Goal: Information Seeking & Learning: Learn about a topic

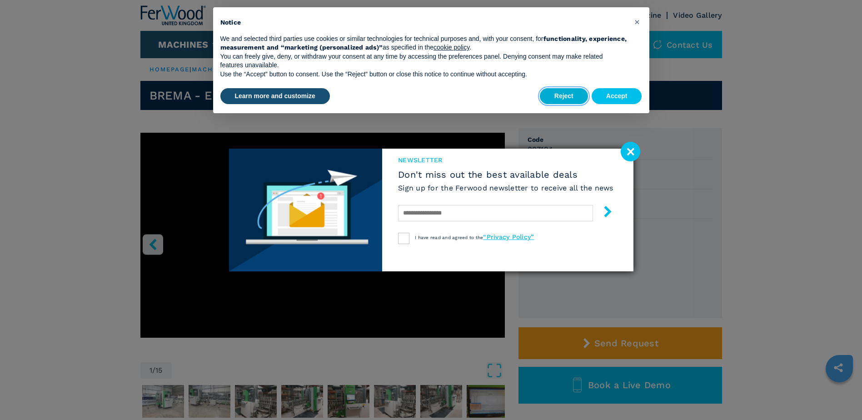
click at [573, 92] on button "Reject" at bounding box center [564, 96] width 48 height 16
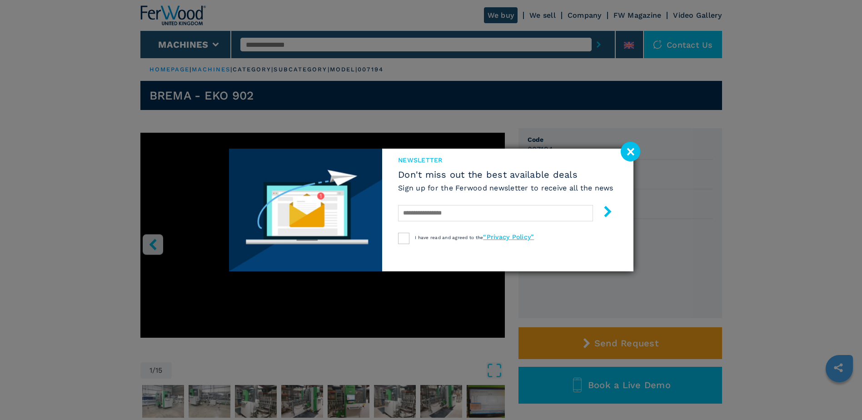
click at [627, 146] on image at bounding box center [630, 152] width 20 height 20
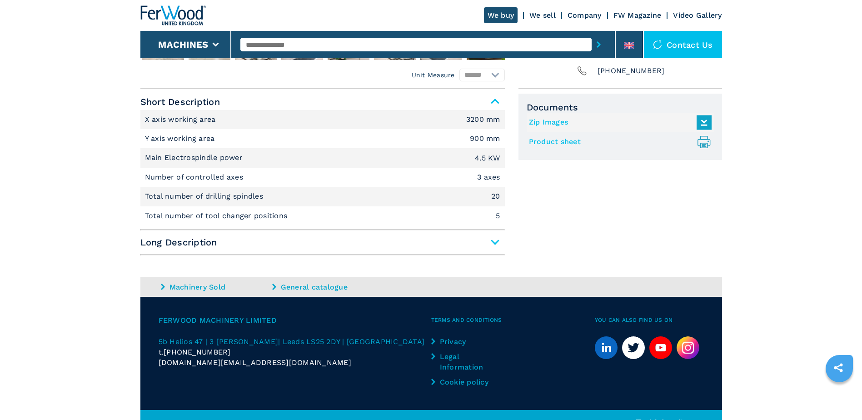
scroll to position [363, 0]
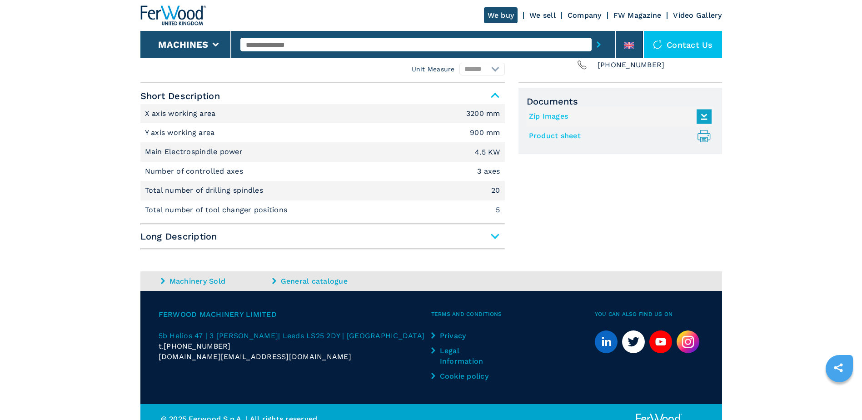
click at [494, 236] on span "Long Description" at bounding box center [322, 236] width 364 height 16
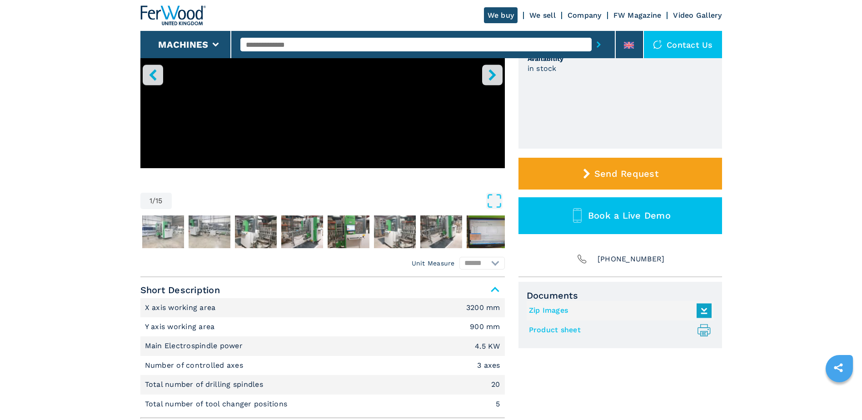
scroll to position [91, 0]
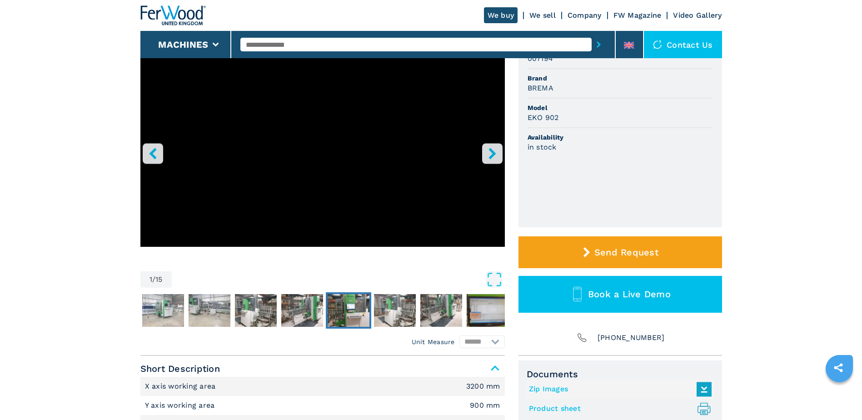
click at [348, 312] on img "Go to Slide 6" at bounding box center [348, 310] width 42 height 33
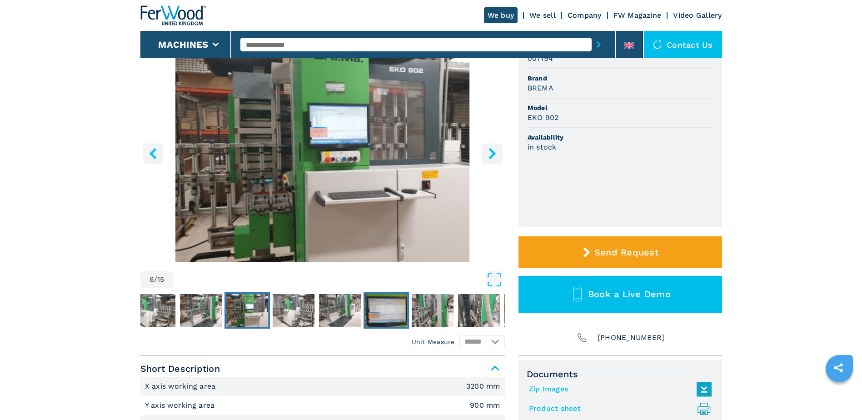
click at [388, 312] on img "Go to Slide 9" at bounding box center [386, 310] width 42 height 33
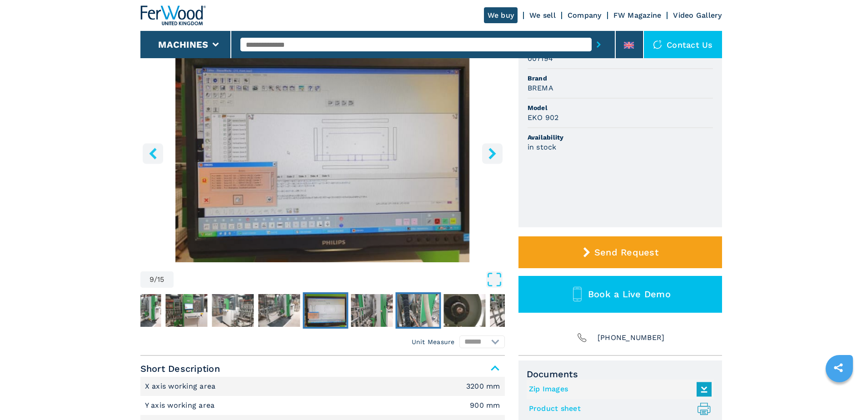
click at [410, 313] on img "Go to Slide 11" at bounding box center [418, 310] width 42 height 33
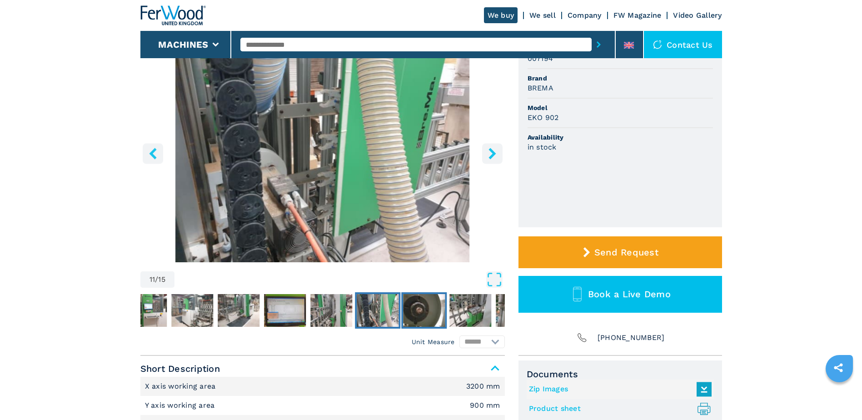
click at [434, 309] on img "Go to Slide 12" at bounding box center [424, 310] width 42 height 33
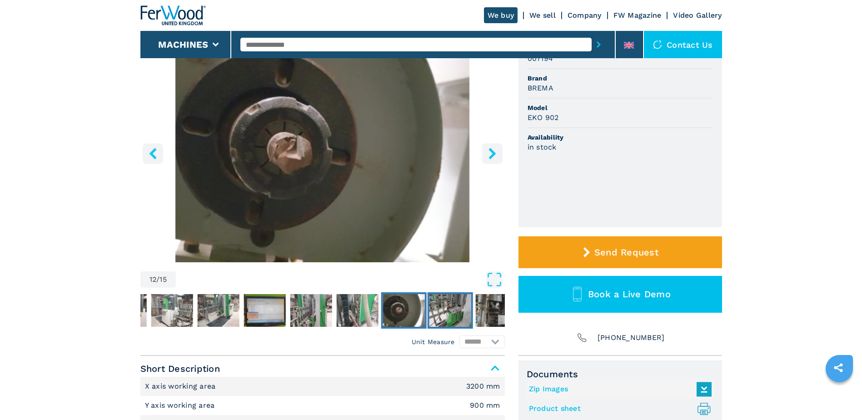
click at [450, 309] on img "Go to Slide 13" at bounding box center [450, 310] width 42 height 33
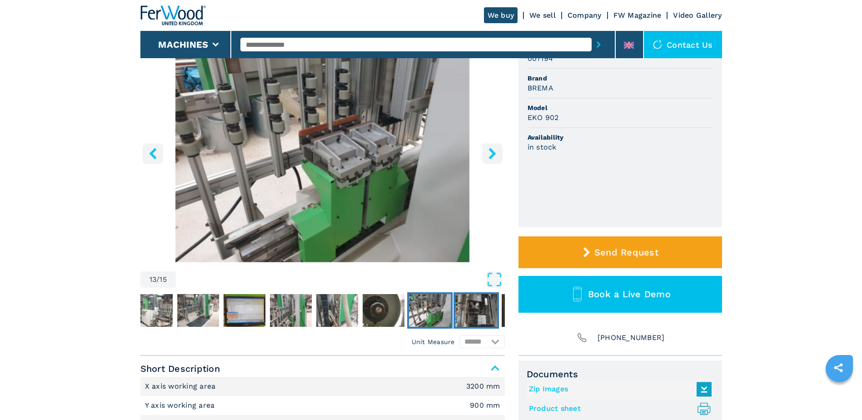
click at [482, 310] on img "Go to Slide 14" at bounding box center [476, 310] width 42 height 33
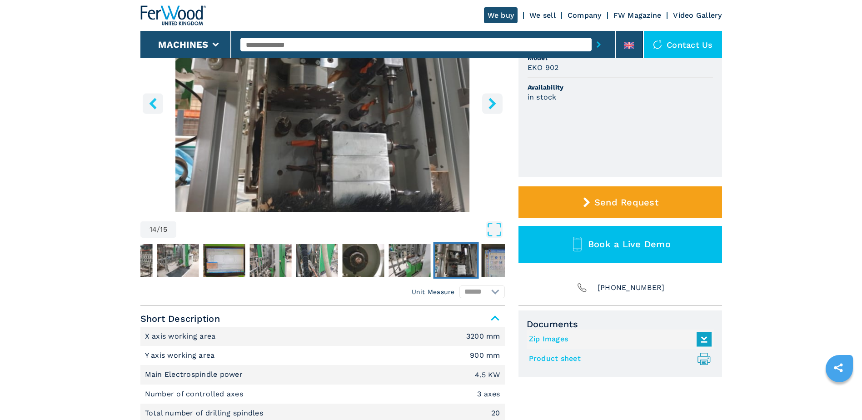
scroll to position [182, 0]
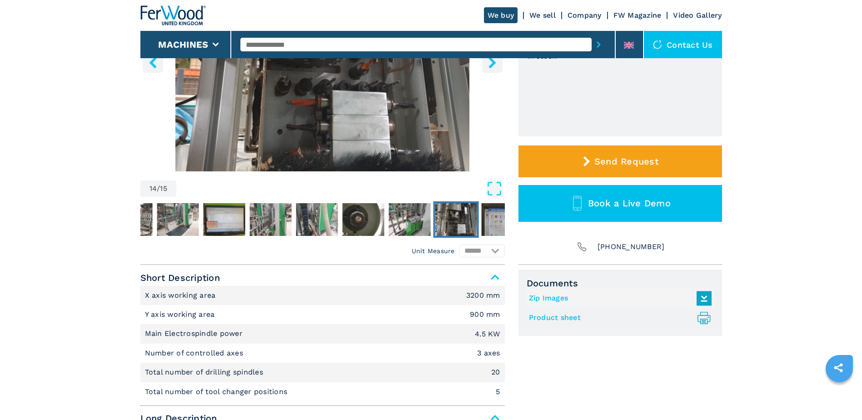
click at [550, 317] on link "Product sheet .prefix__st0{stroke-linecap:round;stroke-linejoin:round}.prefix__…" at bounding box center [618, 317] width 178 height 15
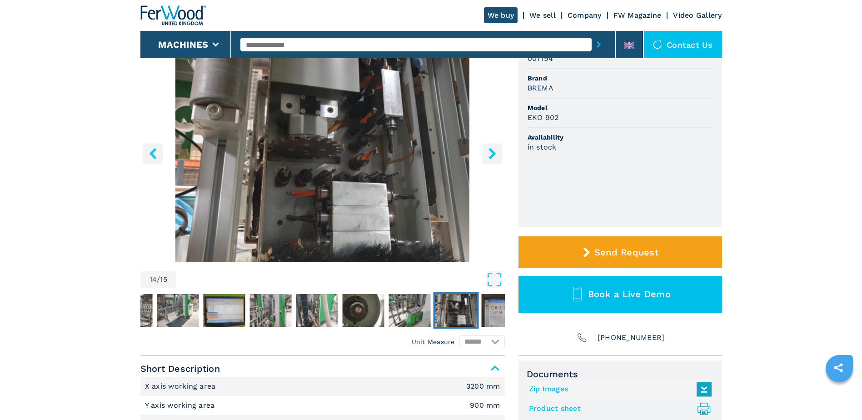
scroll to position [45, 0]
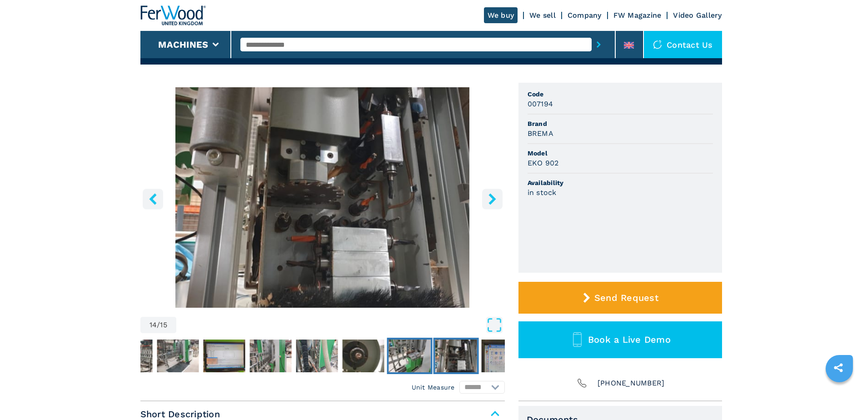
click at [407, 355] on img "Go to Slide 13" at bounding box center [409, 355] width 42 height 33
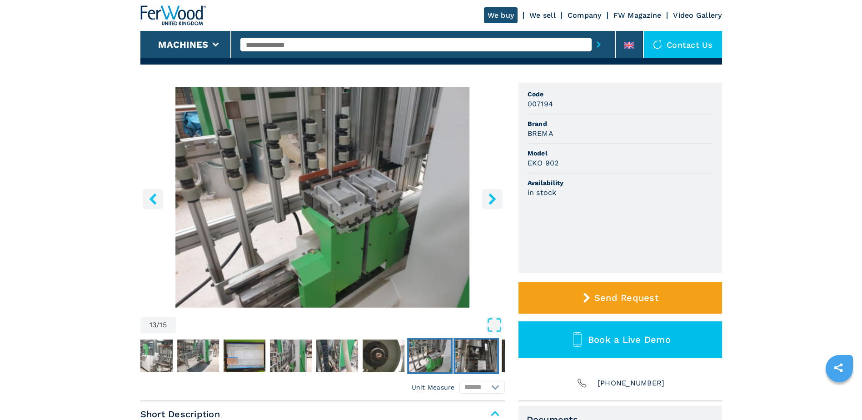
click at [482, 358] on img "Go to Slide 14" at bounding box center [476, 355] width 42 height 33
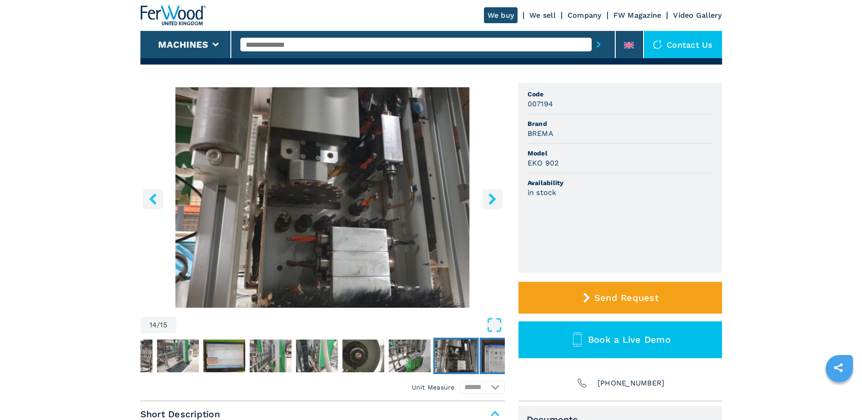
click at [493, 359] on img "Go to Slide 15" at bounding box center [502, 355] width 42 height 33
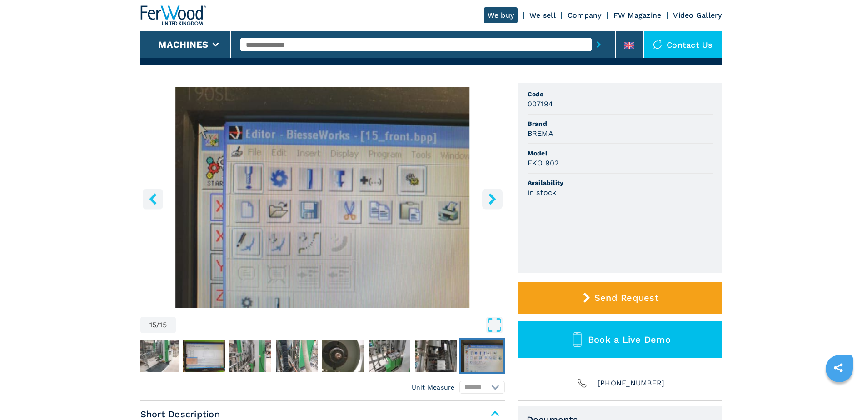
click at [493, 359] on img "Go to Slide 15" at bounding box center [482, 355] width 42 height 33
click at [154, 354] on img "Go to Slide 8" at bounding box center [158, 355] width 42 height 33
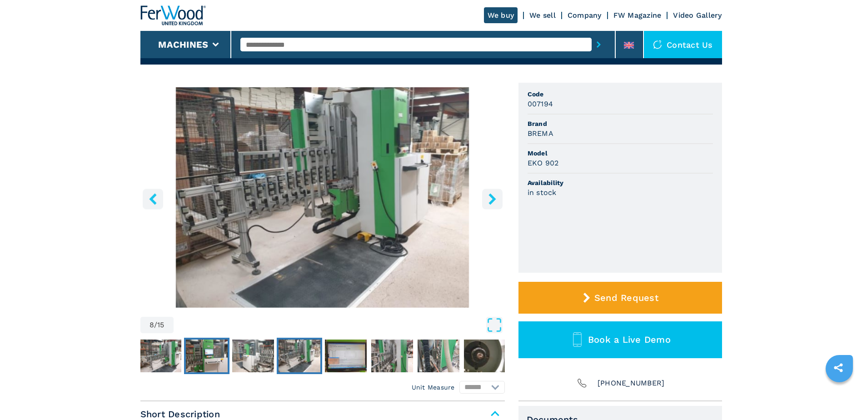
click at [204, 357] on img "Go to Slide 6" at bounding box center [207, 355] width 42 height 33
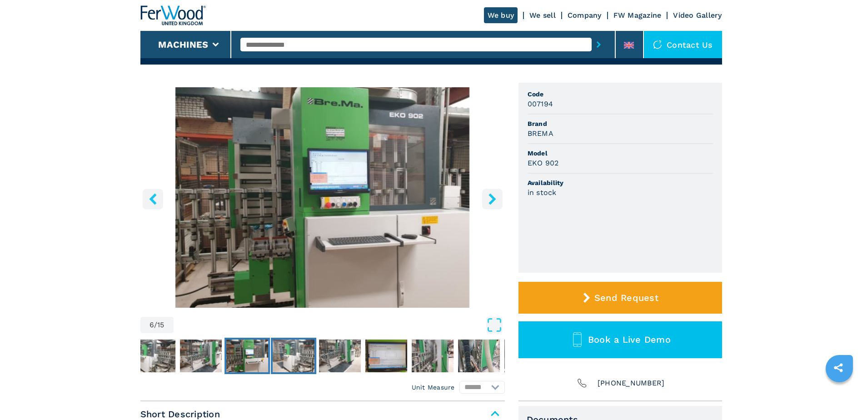
click at [292, 358] on img "Go to Slide 7" at bounding box center [294, 355] width 42 height 33
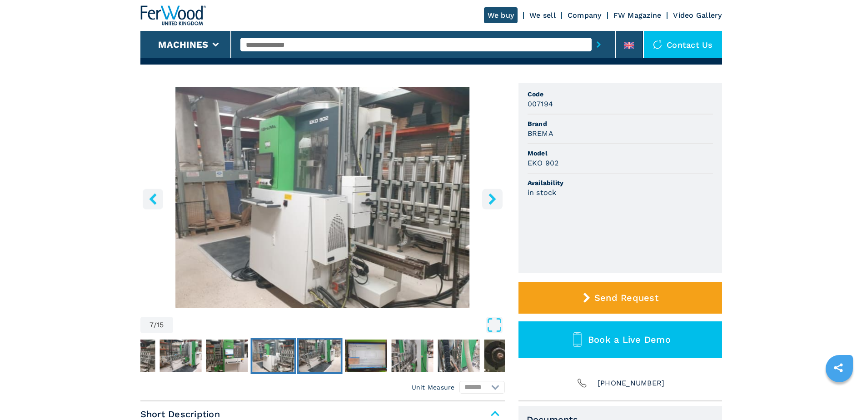
click at [312, 357] on img "Go to Slide 8" at bounding box center [319, 355] width 42 height 33
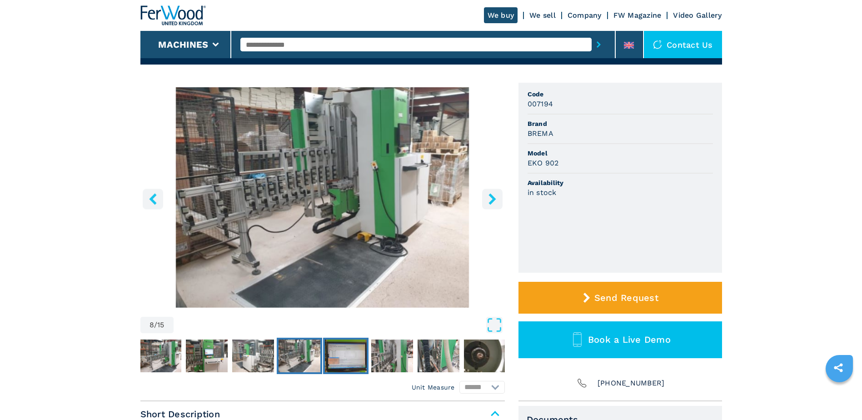
click at [341, 358] on img "Go to Slide 9" at bounding box center [346, 355] width 42 height 33
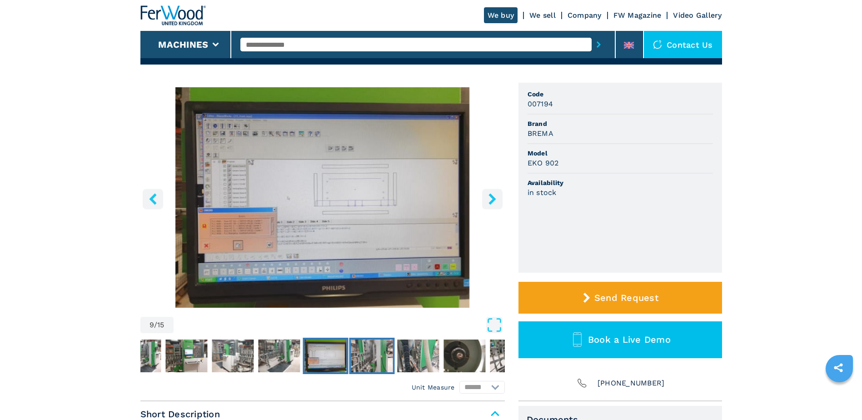
click at [367, 356] on img "Go to Slide 10" at bounding box center [372, 355] width 42 height 33
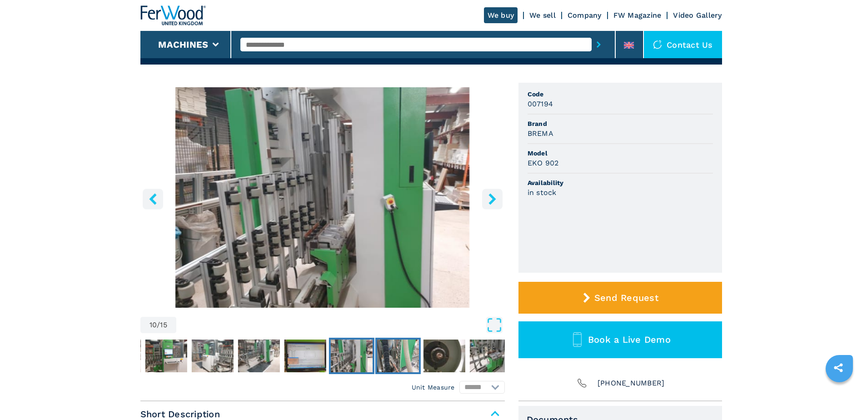
click at [393, 355] on img "Go to Slide 11" at bounding box center [398, 355] width 42 height 33
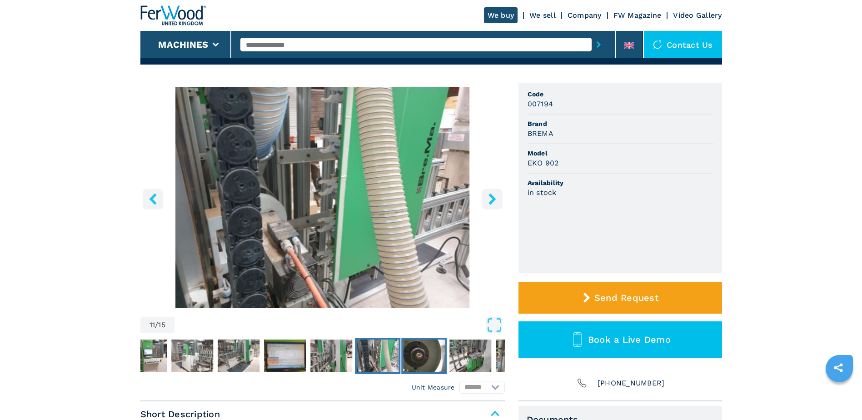
click at [420, 353] on img "Go to Slide 12" at bounding box center [424, 355] width 42 height 33
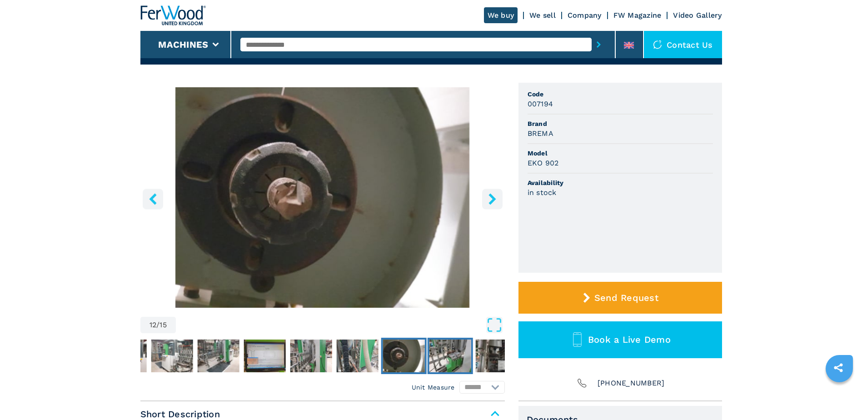
click at [448, 353] on img "Go to Slide 13" at bounding box center [450, 355] width 42 height 33
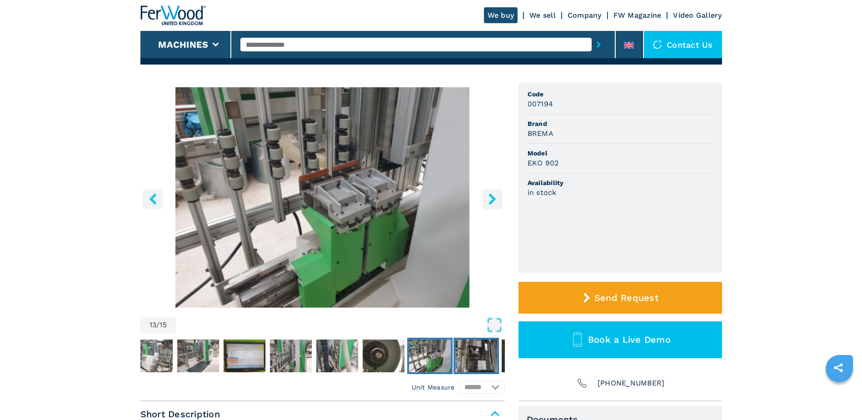
click at [484, 353] on img "Go to Slide 14" at bounding box center [476, 355] width 42 height 33
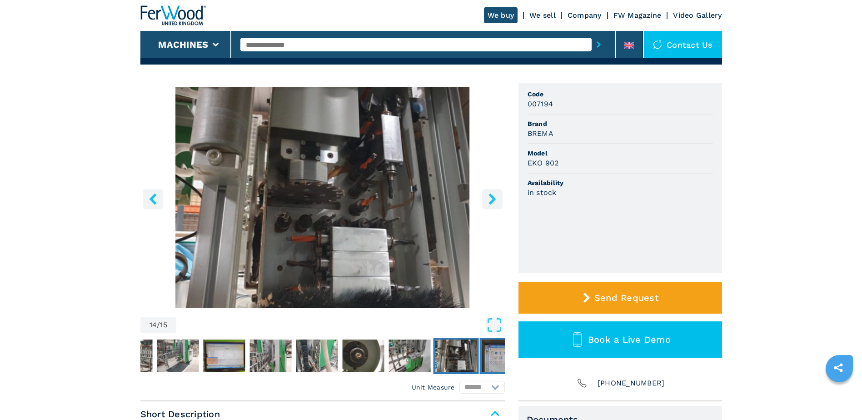
click at [496, 354] on img "Go to Slide 15" at bounding box center [502, 355] width 42 height 33
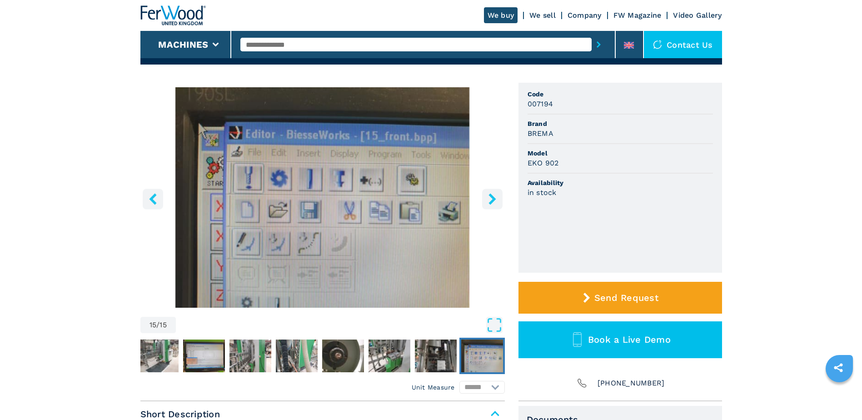
click at [491, 198] on icon "right-button" at bounding box center [491, 198] width 7 height 11
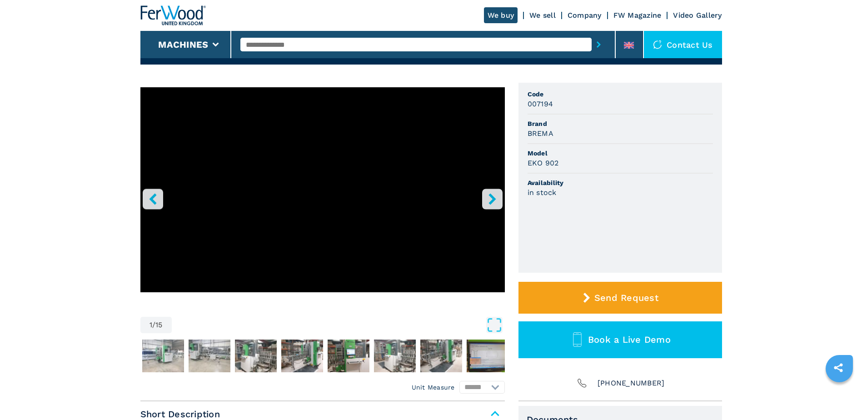
click at [490, 194] on icon "right-button" at bounding box center [491, 198] width 7 height 11
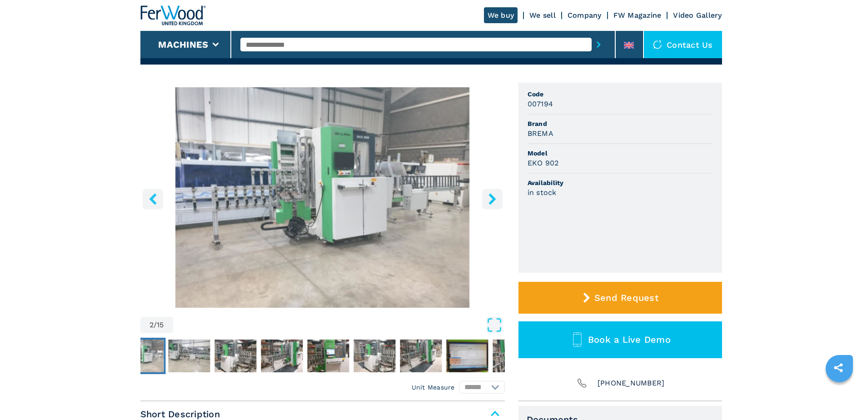
click at [492, 200] on icon "right-button" at bounding box center [491, 198] width 7 height 11
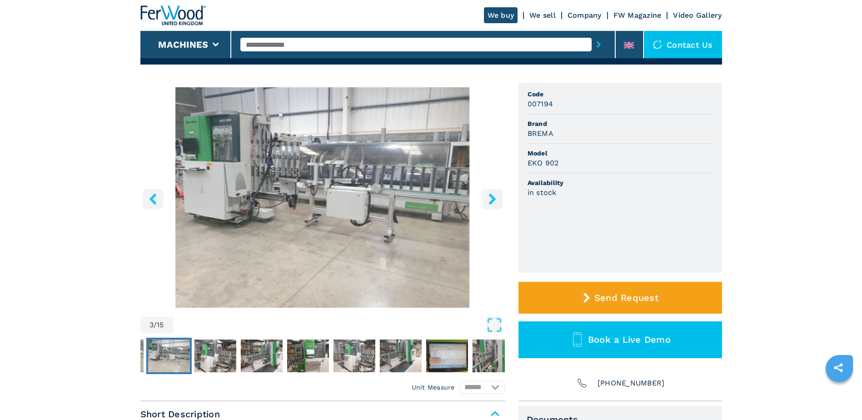
click at [492, 200] on icon "right-button" at bounding box center [491, 198] width 7 height 11
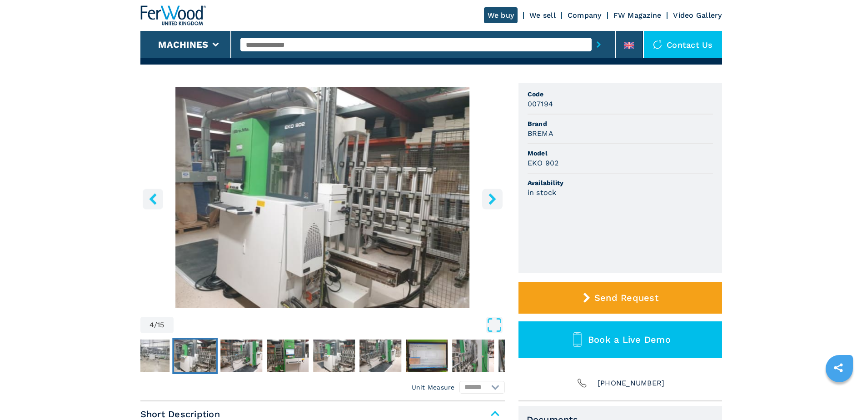
click at [492, 200] on icon "right-button" at bounding box center [491, 198] width 7 height 11
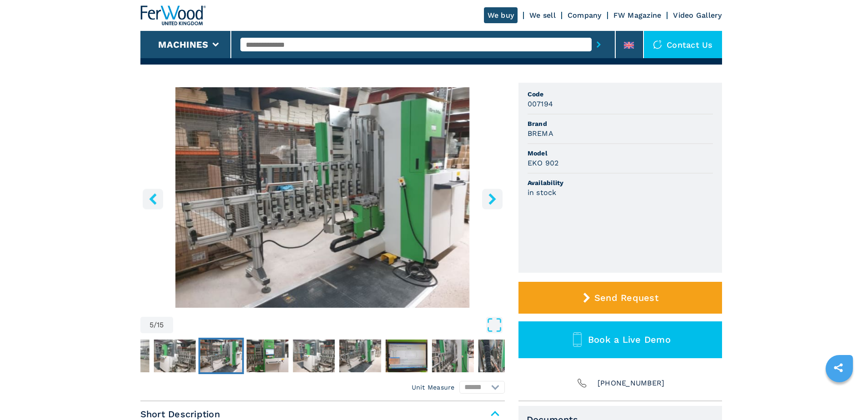
click at [492, 200] on icon "right-button" at bounding box center [491, 198] width 7 height 11
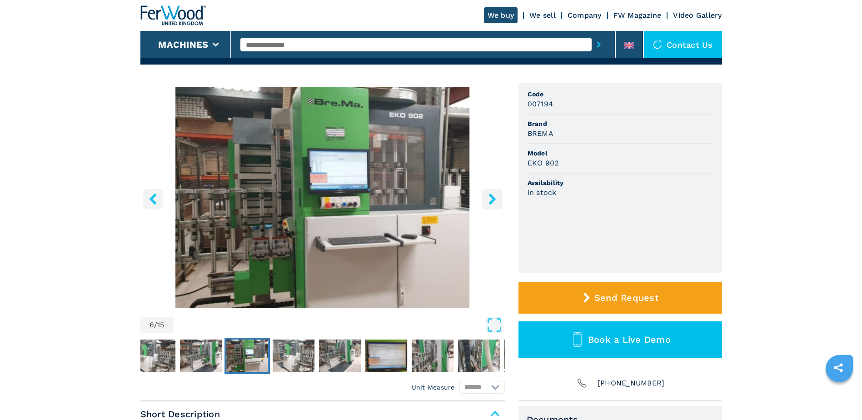
click at [492, 200] on icon "right-button" at bounding box center [491, 198] width 7 height 11
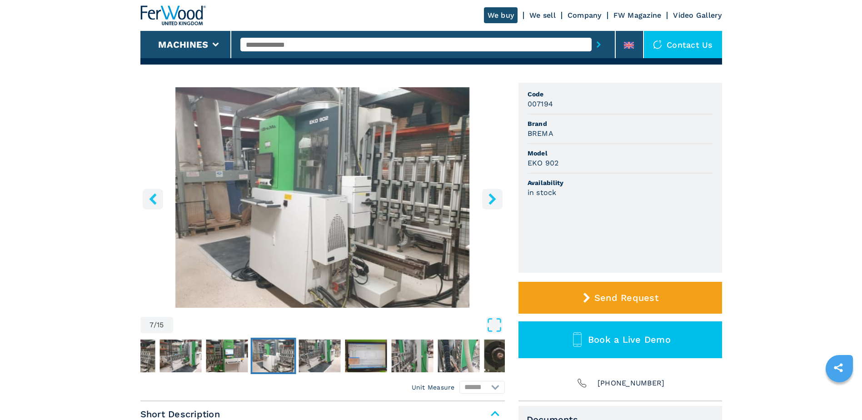
click at [492, 200] on icon "right-button" at bounding box center [491, 198] width 7 height 11
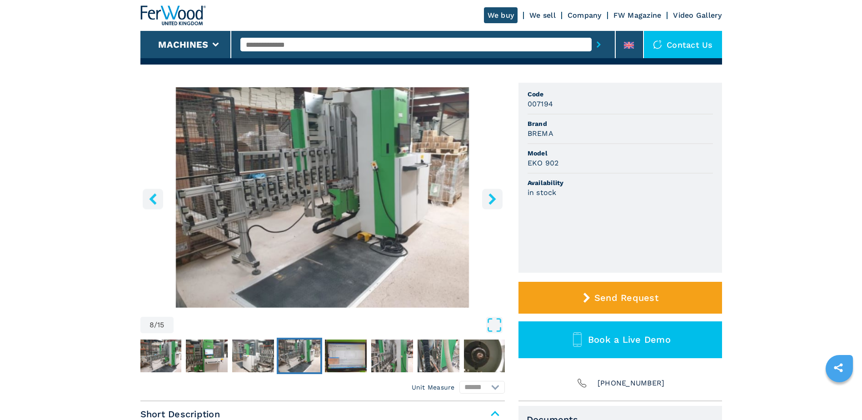
click at [492, 200] on icon "right-button" at bounding box center [491, 198] width 7 height 11
